Goal: Information Seeking & Learning: Learn about a topic

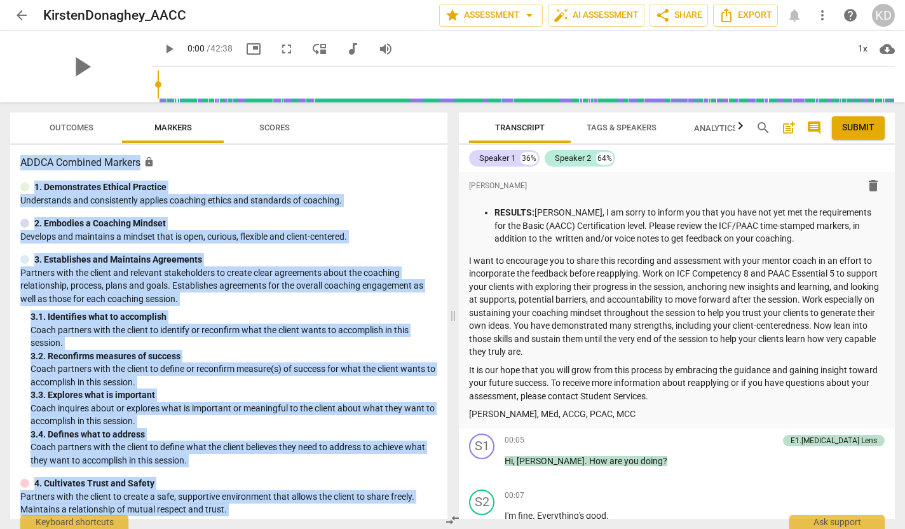
drag, startPoint x: 289, startPoint y: 501, endPoint x: 127, endPoint y: 143, distance: 392.7
click at [127, 143] on div "Outcomes Markers Scores ADDCA Combined Markers lock 1. Demonstrates Ethical Pra…" at bounding box center [228, 315] width 437 height 406
copy div "ADDCA Combined Markers lock 1. Demonstrates Ethical Practice Understands and co…"
click at [58, 128] on span "Outcomes" at bounding box center [72, 128] width 44 height 10
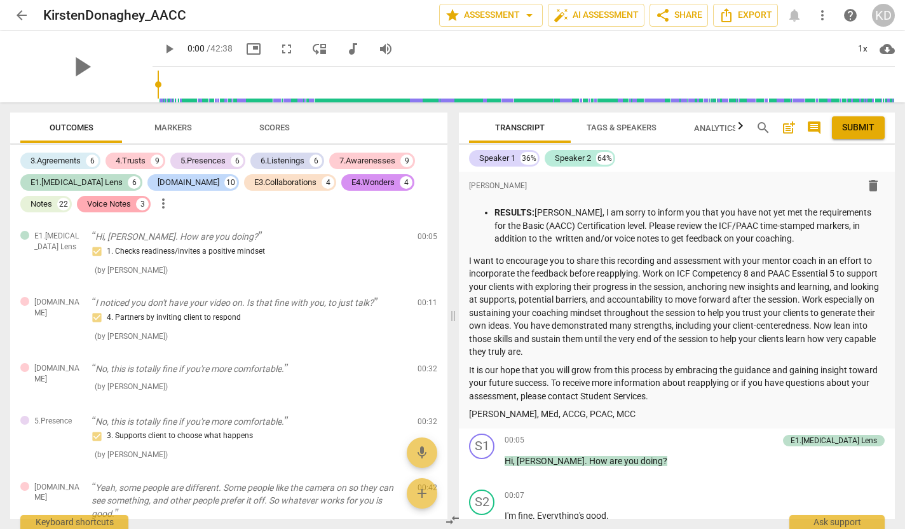
click at [87, 203] on div "Voice Notes" at bounding box center [109, 204] width 44 height 13
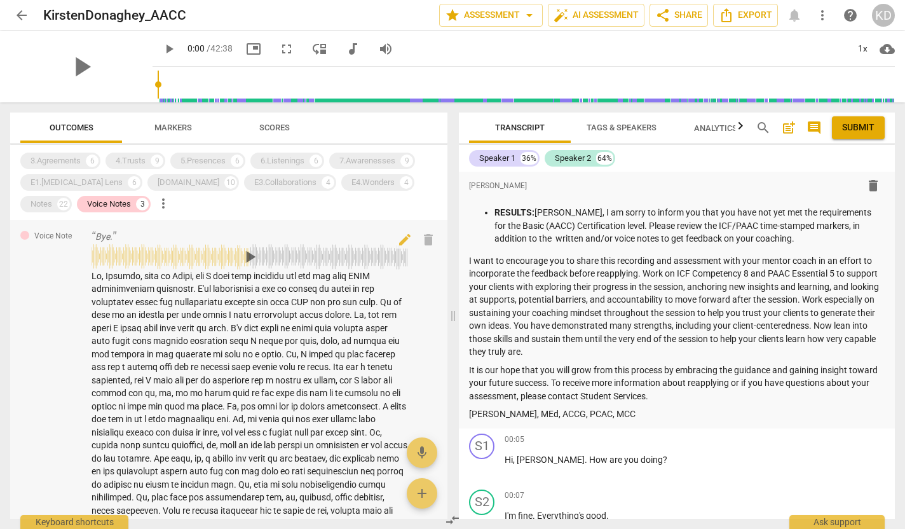
click at [248, 255] on span "play_arrow" at bounding box center [250, 257] width 20 height 20
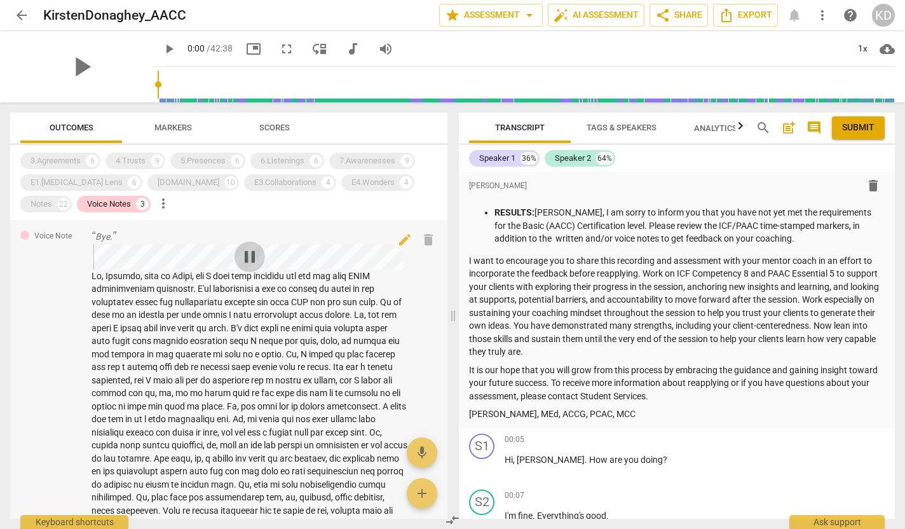
click at [248, 255] on span "pause" at bounding box center [250, 257] width 20 height 20
click at [248, 253] on span "play_arrow" at bounding box center [250, 257] width 20 height 20
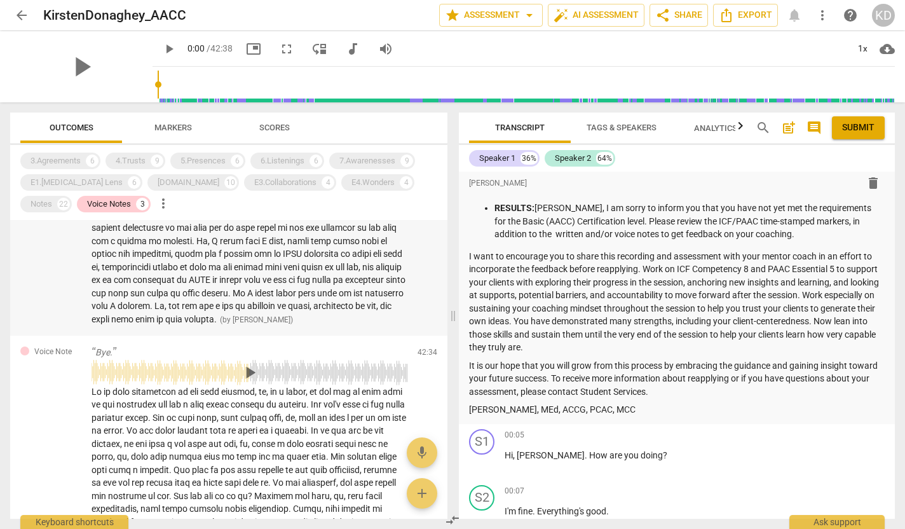
scroll to position [687, 0]
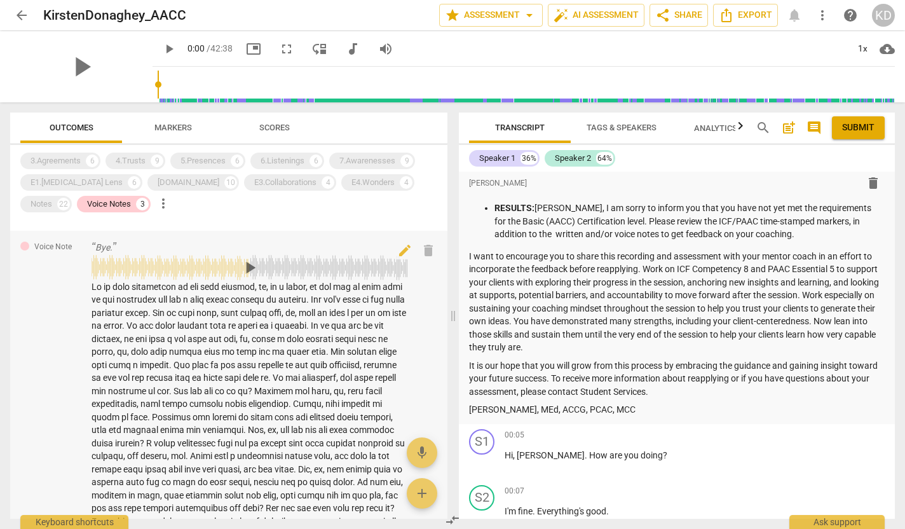
click at [247, 278] on span "play_arrow" at bounding box center [250, 267] width 20 height 20
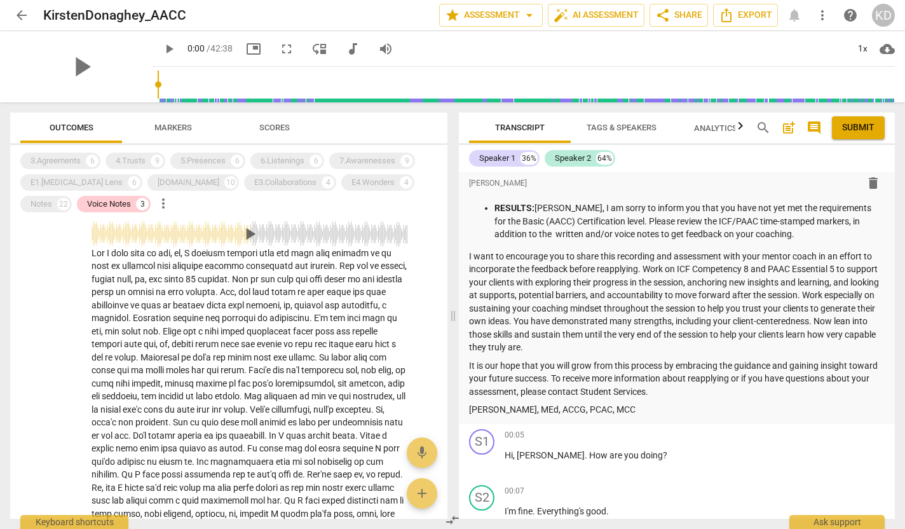
scroll to position [1486, 0]
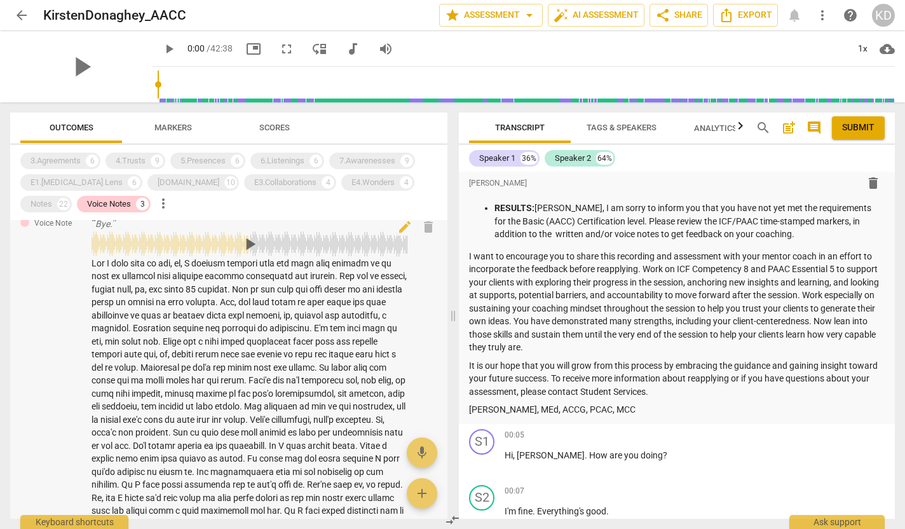
click at [250, 254] on span "play_arrow" at bounding box center [250, 244] width 20 height 20
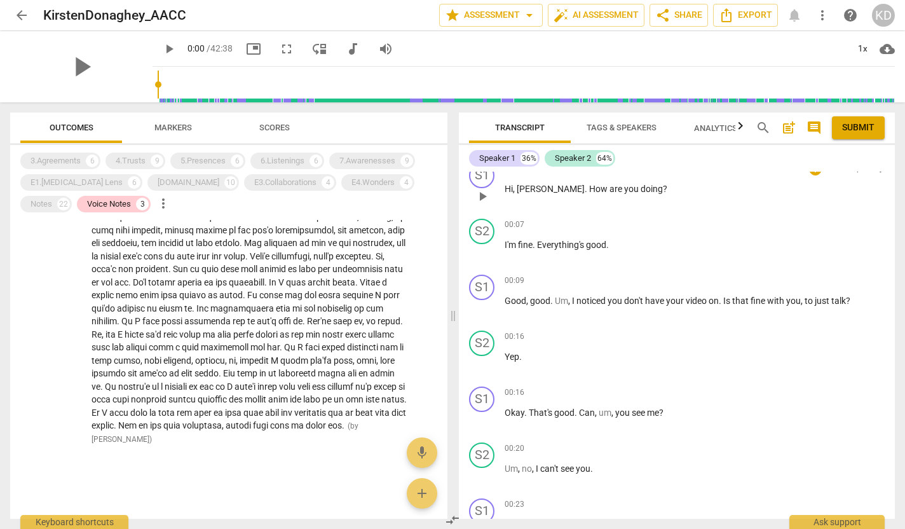
scroll to position [285, 0]
